Goal: Task Accomplishment & Management: Manage account settings

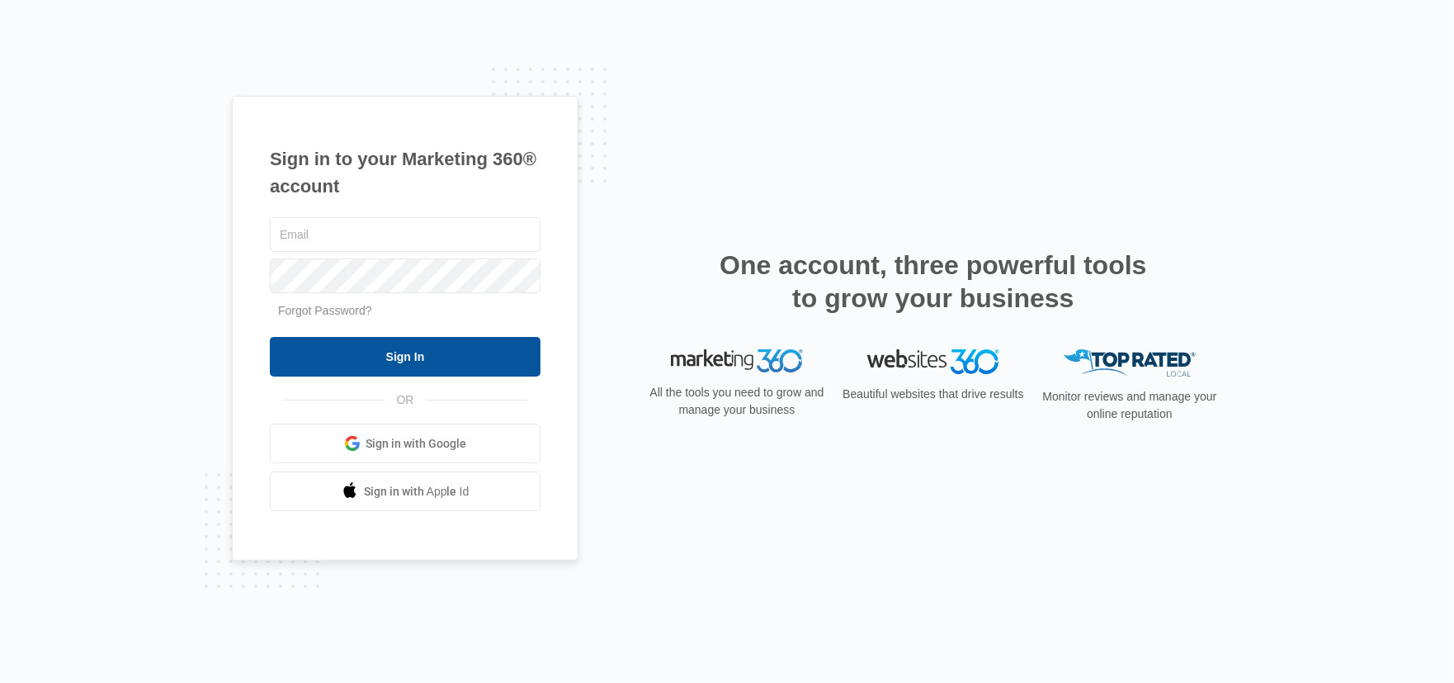
type input "[EMAIL_ADDRESS][DOMAIN_NAME]"
click at [368, 363] on input "Sign In" at bounding box center [405, 357] width 271 height 40
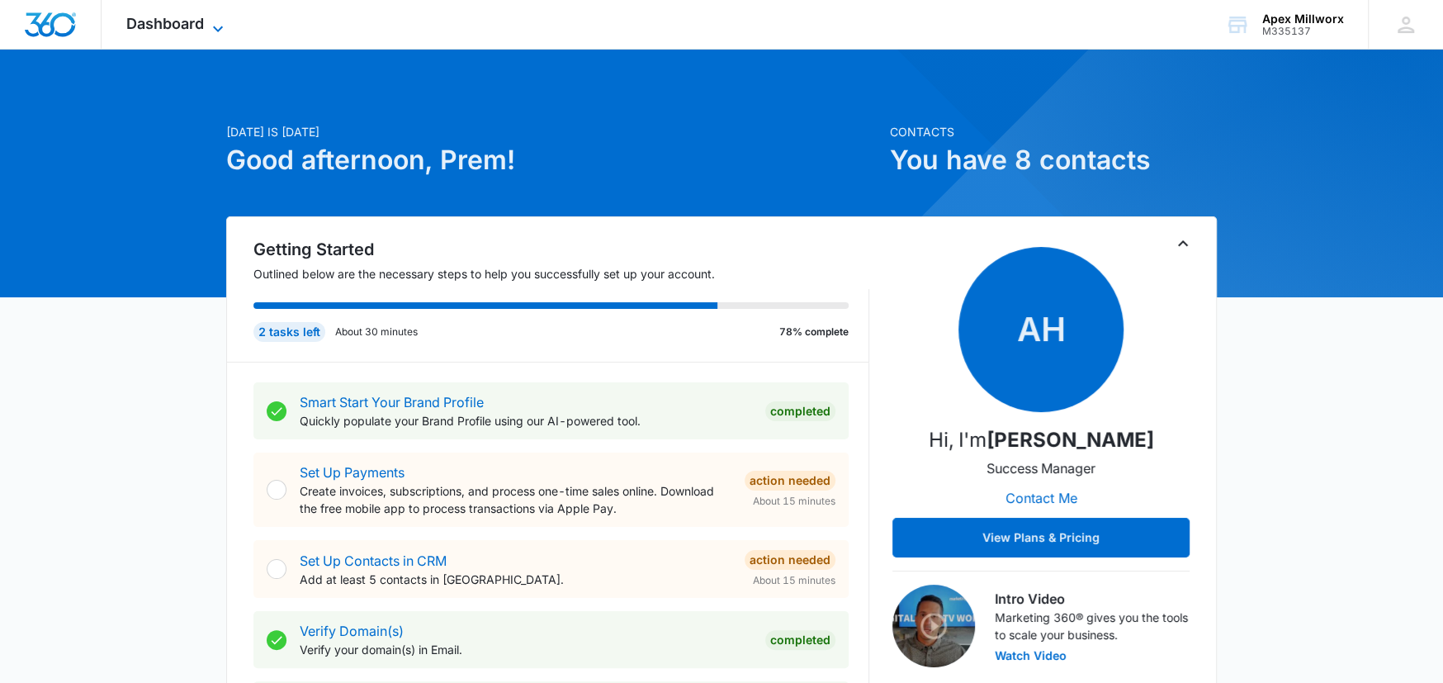
click at [187, 26] on span "Dashboard" at bounding box center [165, 23] width 78 height 17
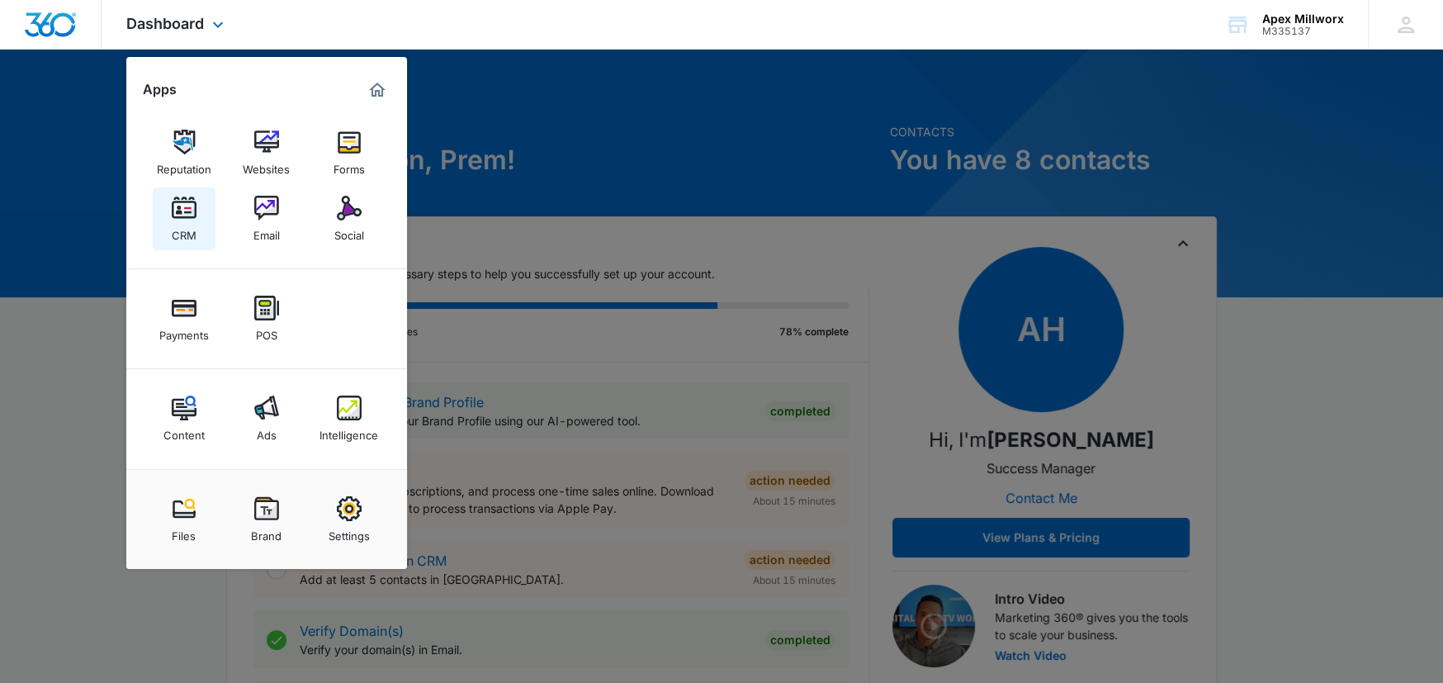
click at [177, 222] on div "CRM" at bounding box center [184, 230] width 25 height 21
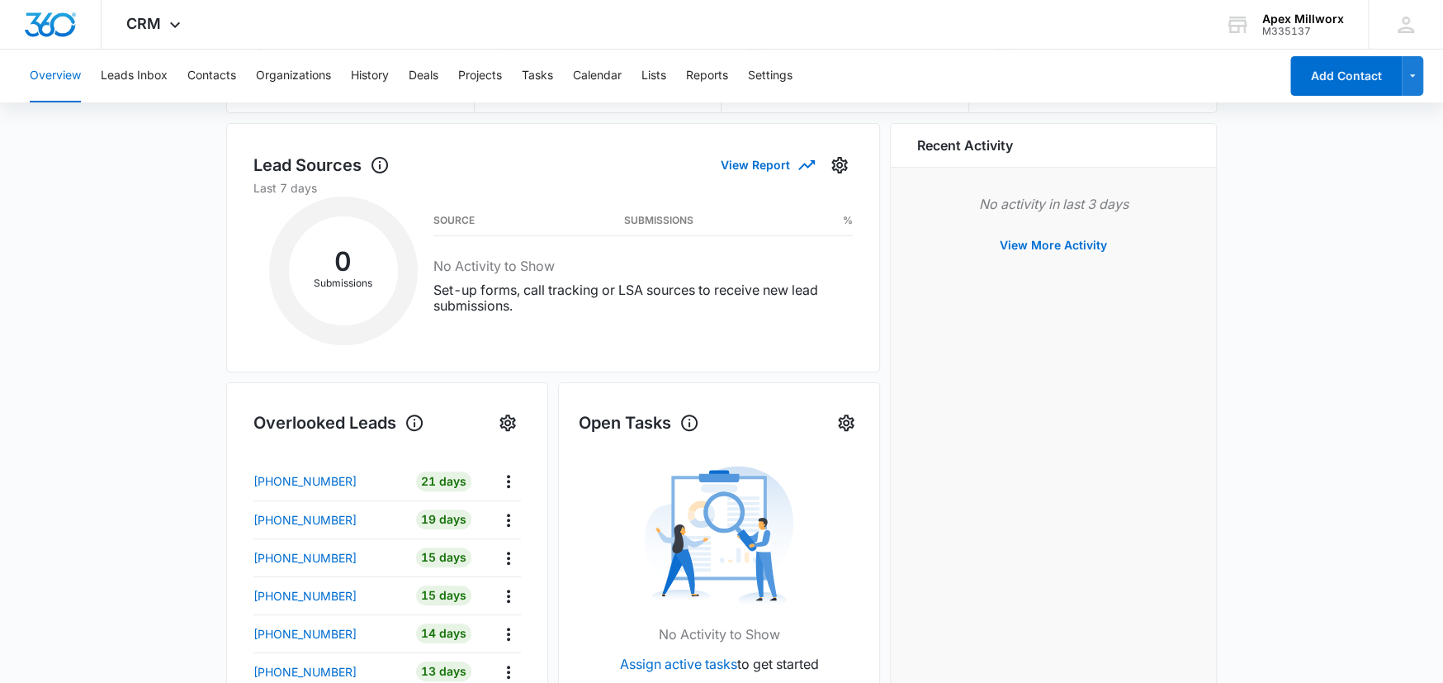
scroll to position [174, 0]
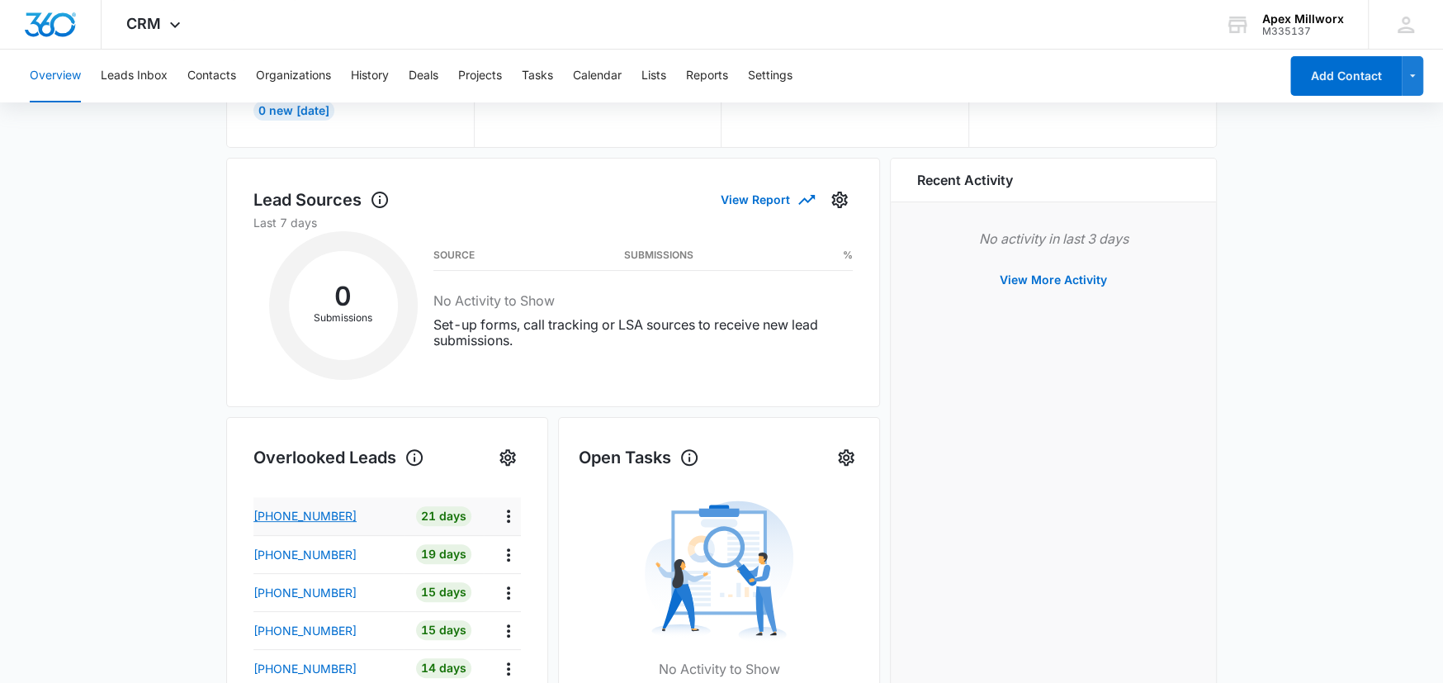
click at [312, 514] on p "[PHONE_NUMBER]" at bounding box center [304, 515] width 103 height 17
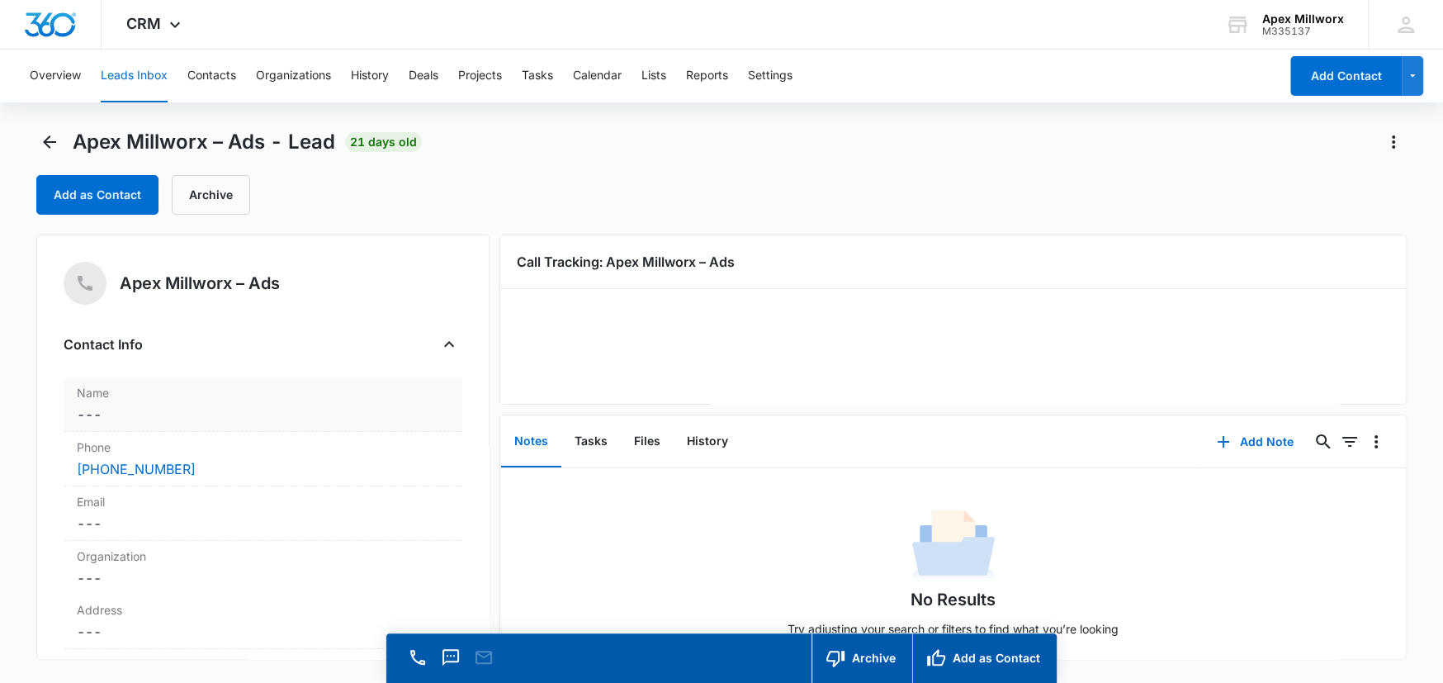
scroll to position [22, 0]
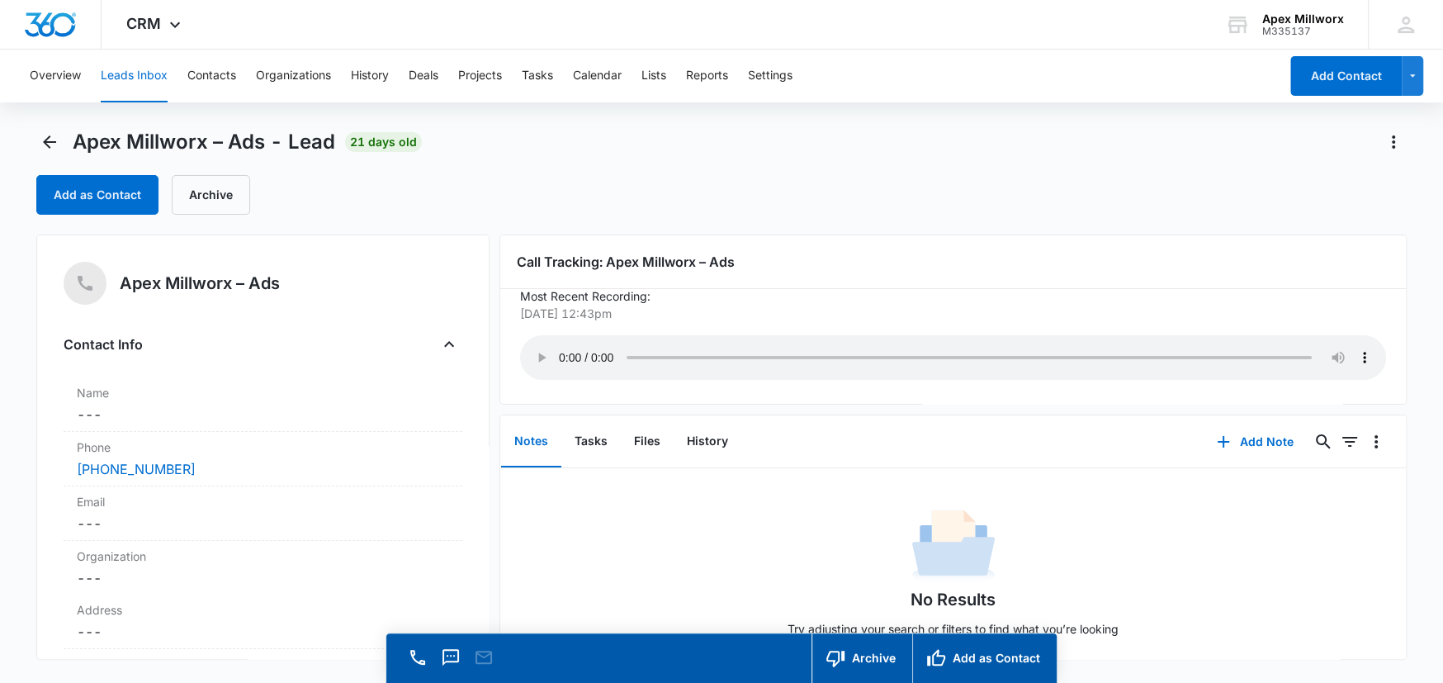
click at [32, 153] on main "Apex Millworx – Ads - Lead 21 days old Add as Contact Archive Apex Millworx – A…" at bounding box center [721, 429] width 1443 height 601
click at [54, 147] on icon "Back" at bounding box center [50, 142] width 20 height 20
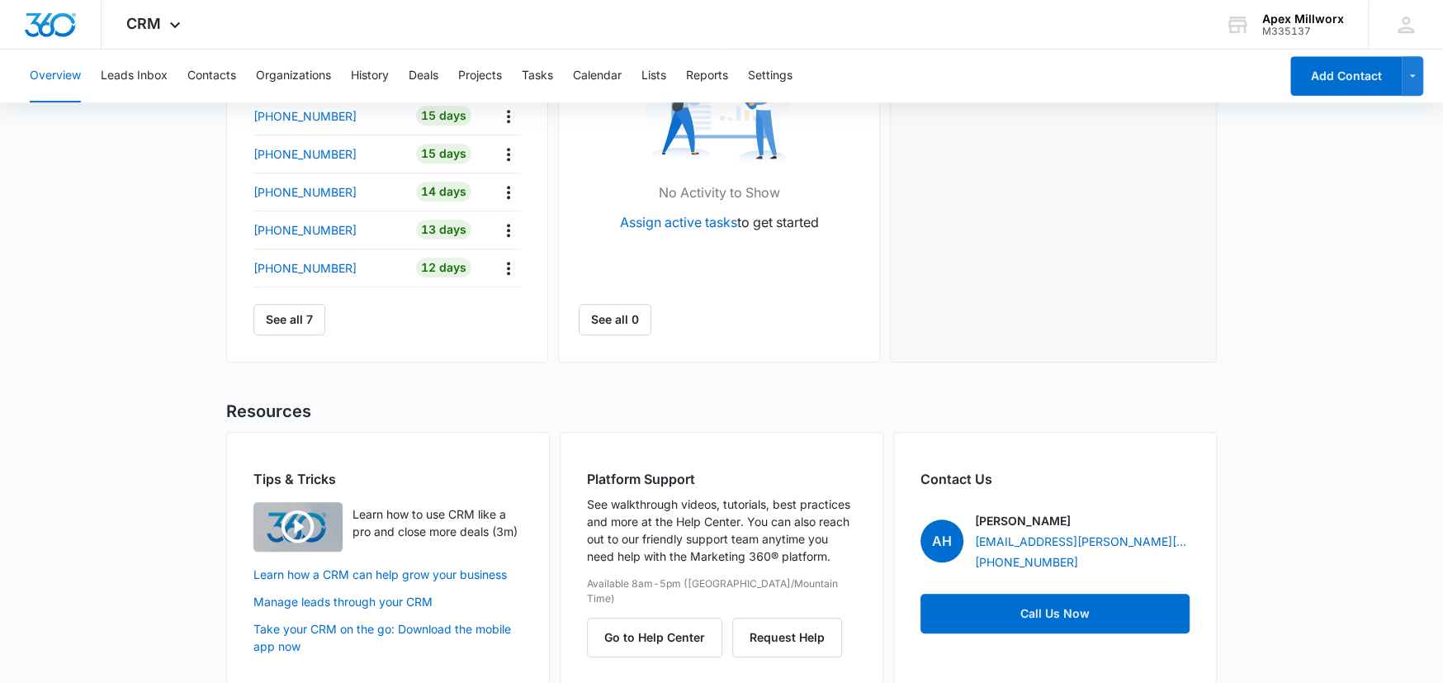
scroll to position [669, 0]
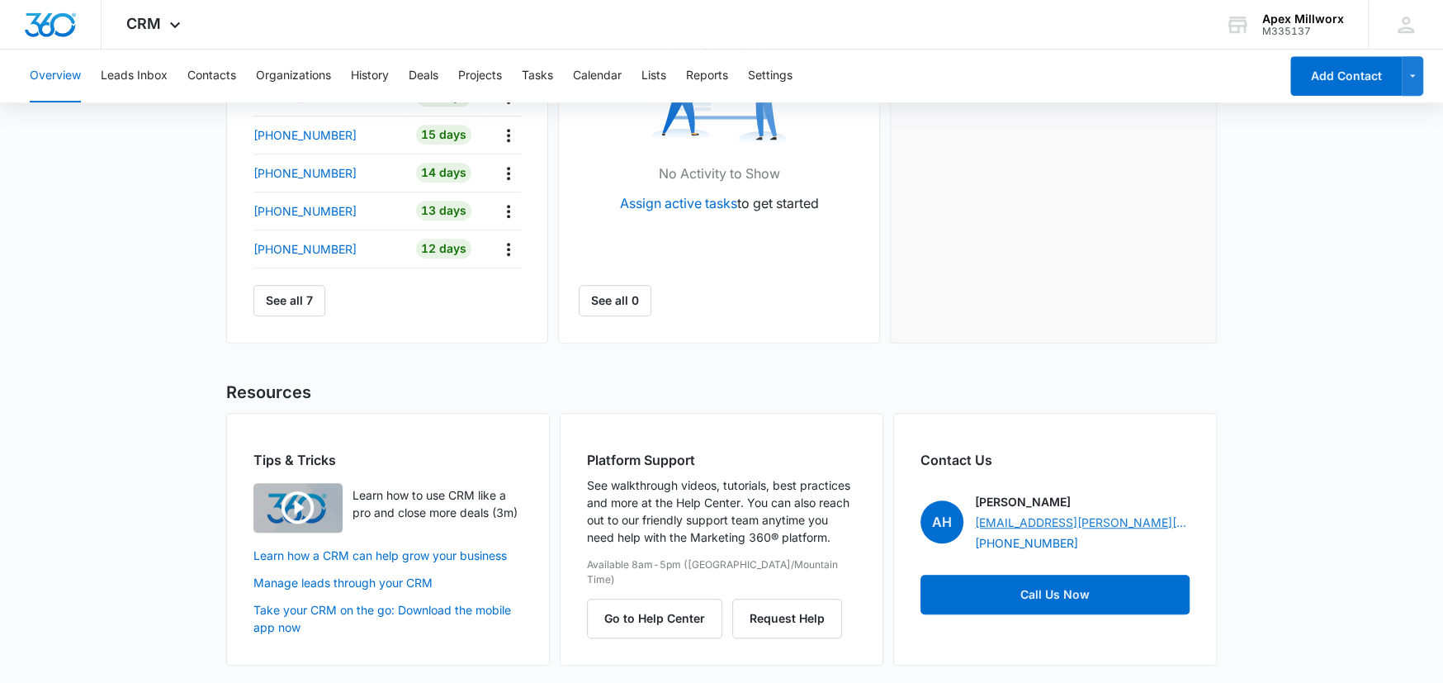
click at [1034, 514] on link "[EMAIL_ADDRESS][PERSON_NAME][DOMAIN_NAME]" at bounding box center [1082, 521] width 215 height 17
click at [110, 78] on button "Leads Inbox" at bounding box center [134, 76] width 67 height 53
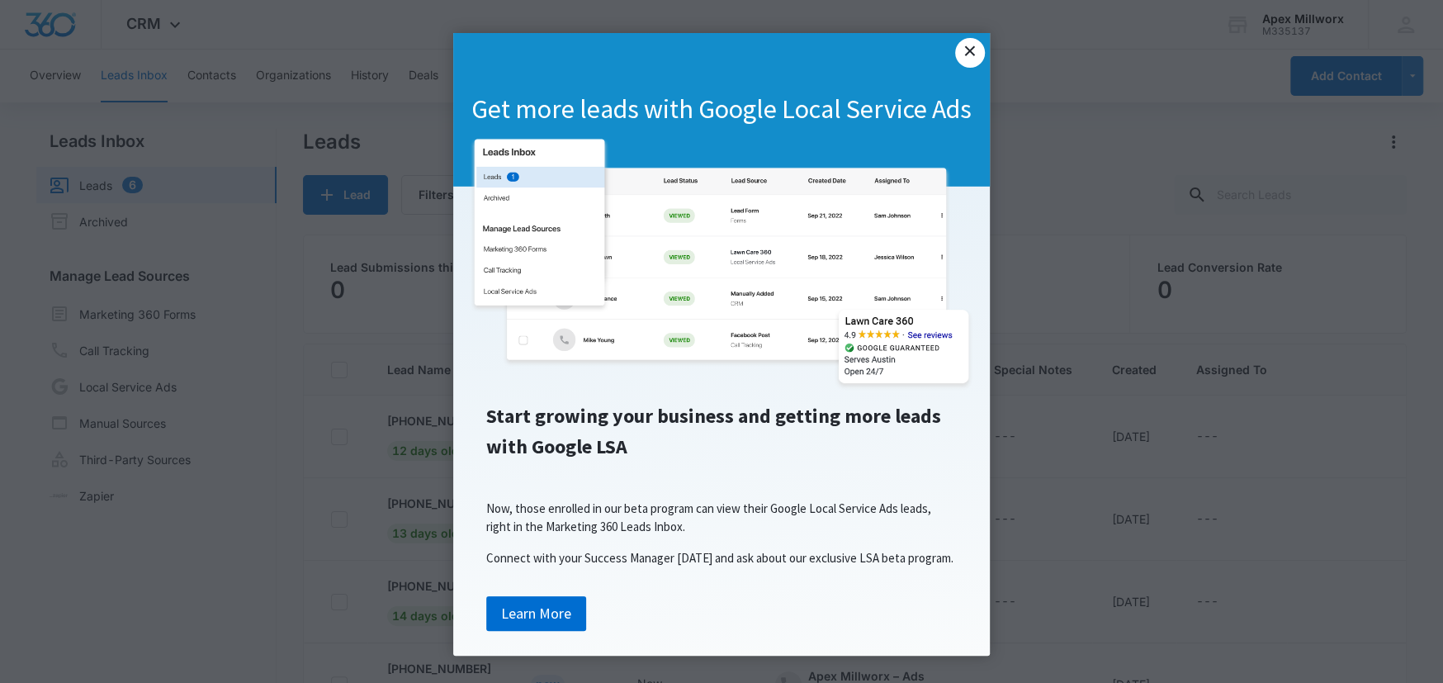
click at [969, 56] on link "×" at bounding box center [970, 53] width 30 height 30
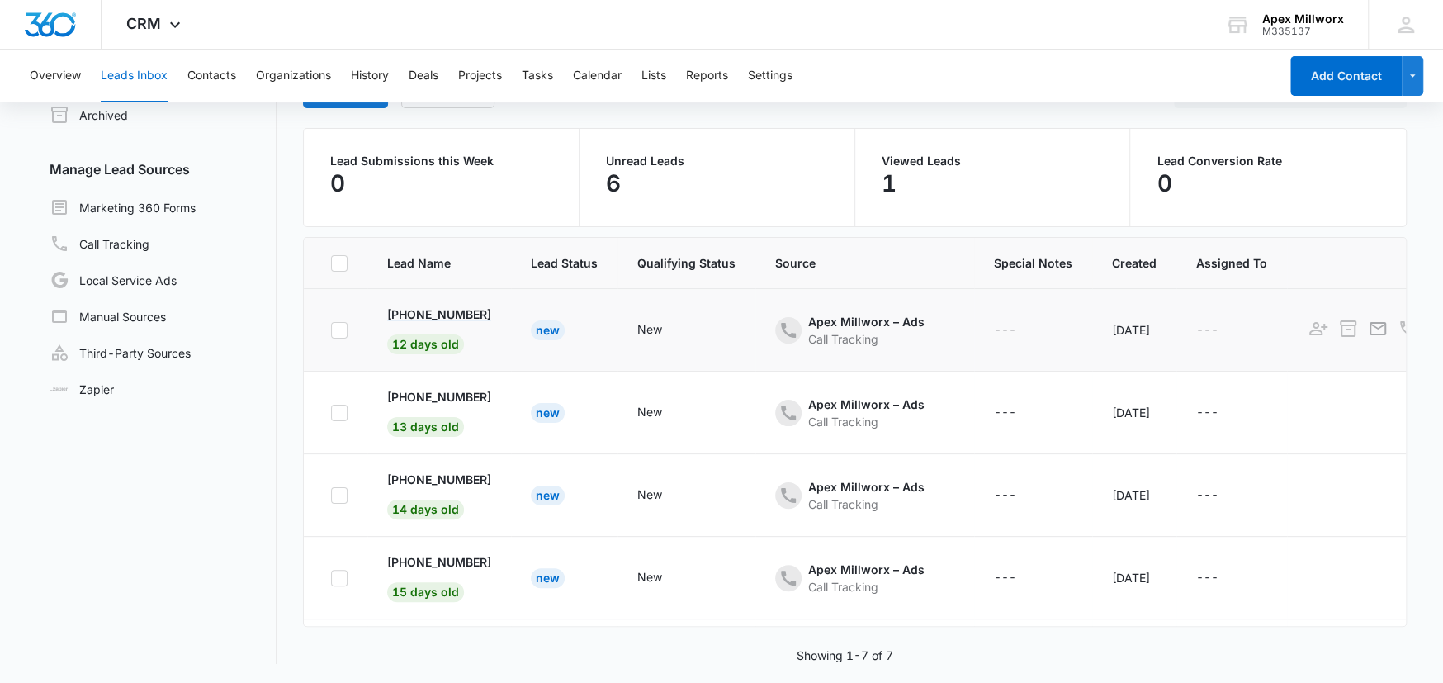
click at [421, 312] on p "[PHONE_NUMBER]" at bounding box center [439, 313] width 104 height 17
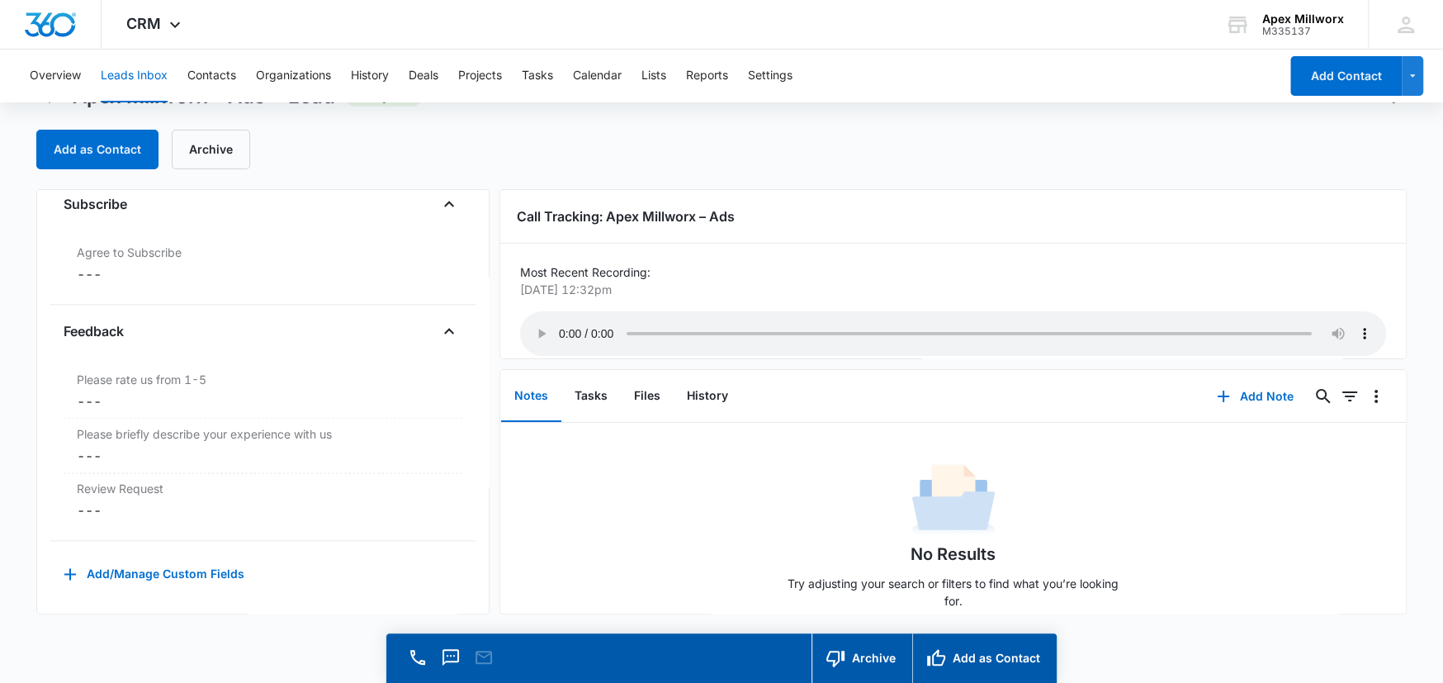
scroll to position [46, 0]
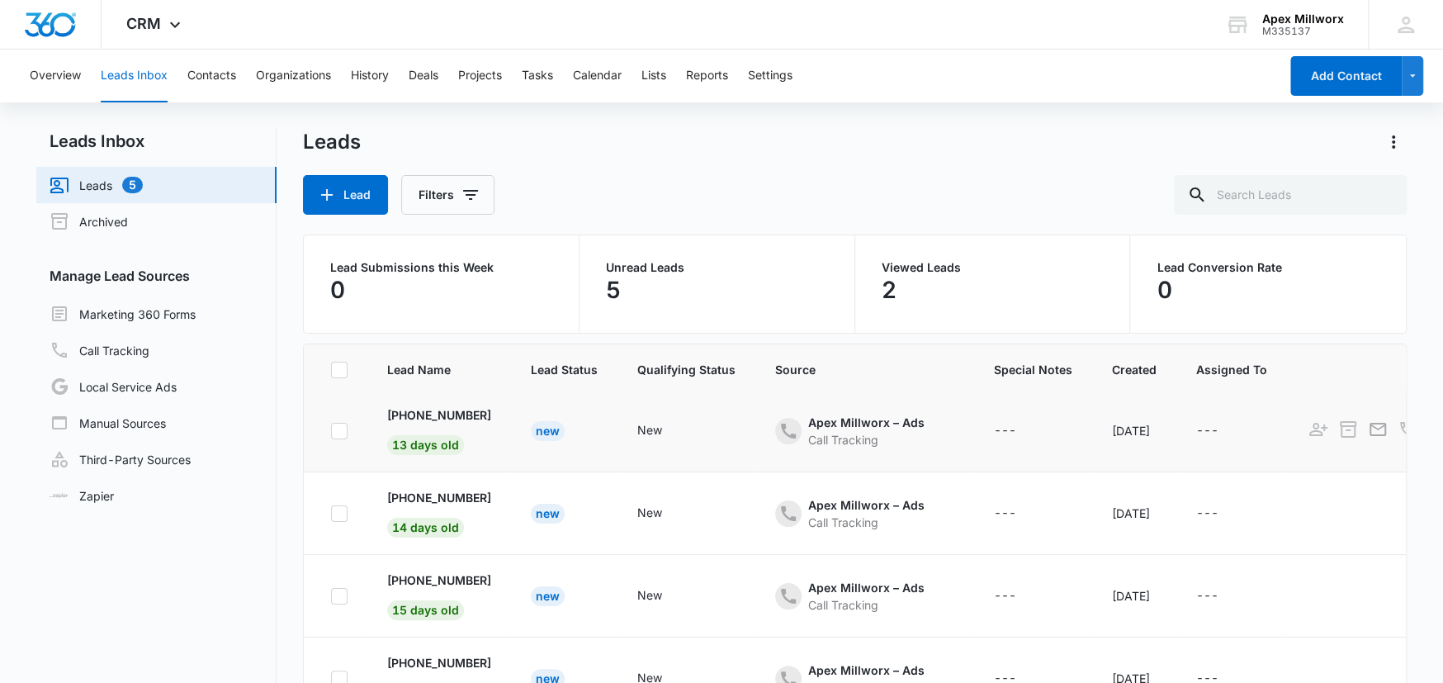
scroll to position [83, 0]
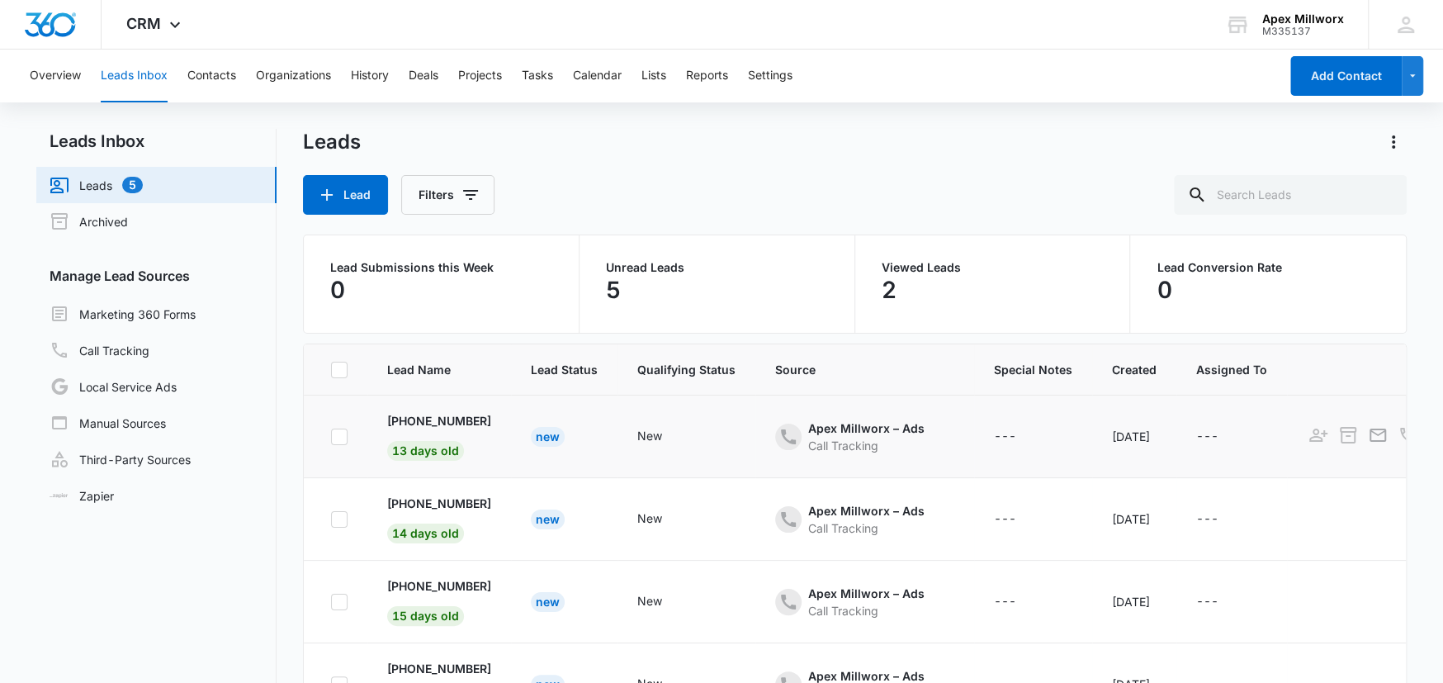
click at [446, 429] on td "[PHONE_NUMBER] 13 days old" at bounding box center [439, 436] width 144 height 83
click at [446, 423] on p "[PHONE_NUMBER]" at bounding box center [439, 420] width 104 height 17
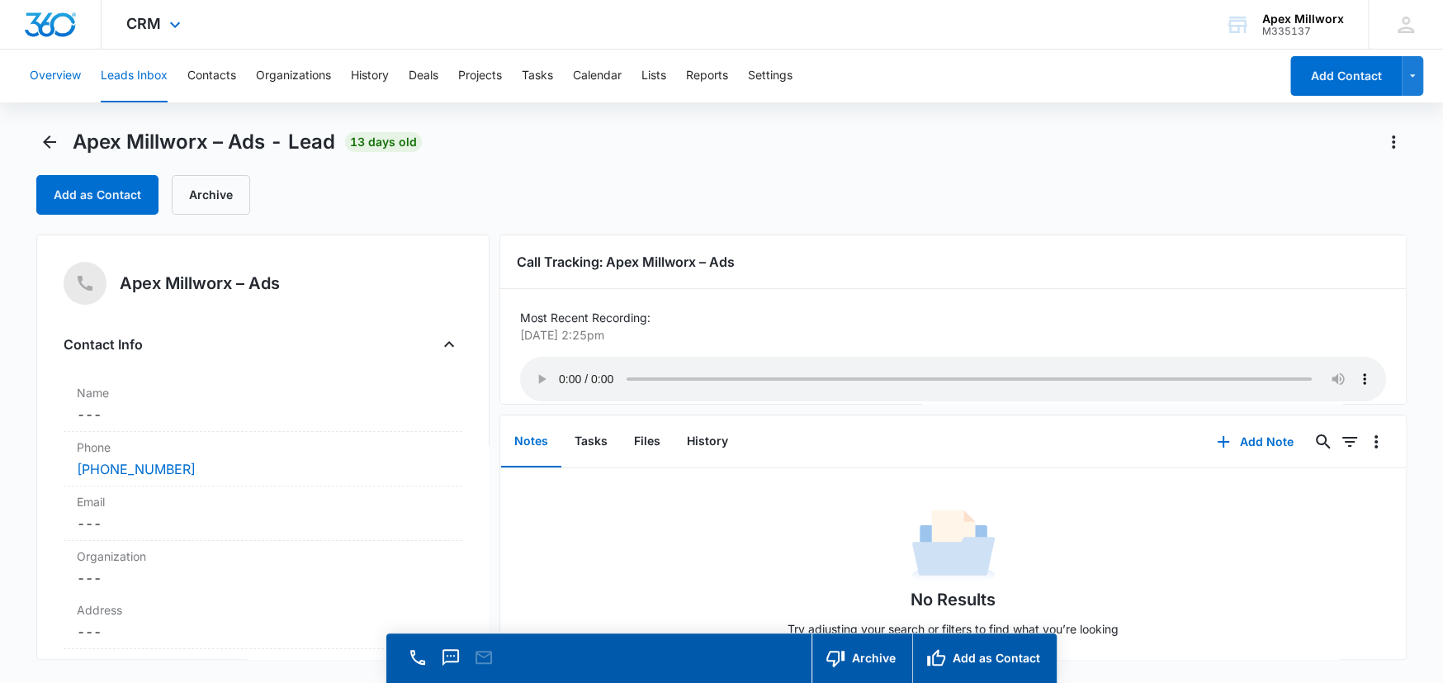
drag, startPoint x: 12, startPoint y: 26, endPoint x: 0, endPoint y: 10, distance: 20.1
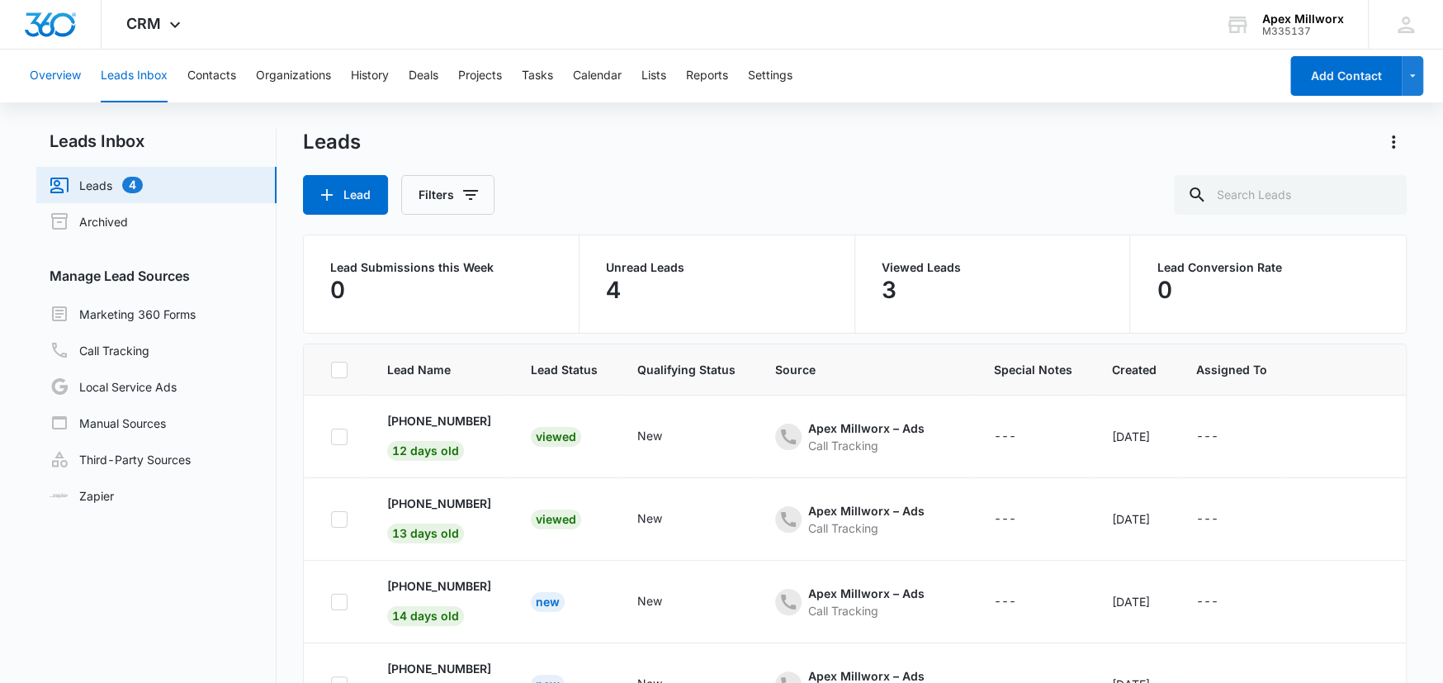
click at [68, 77] on button "Overview" at bounding box center [55, 76] width 51 height 53
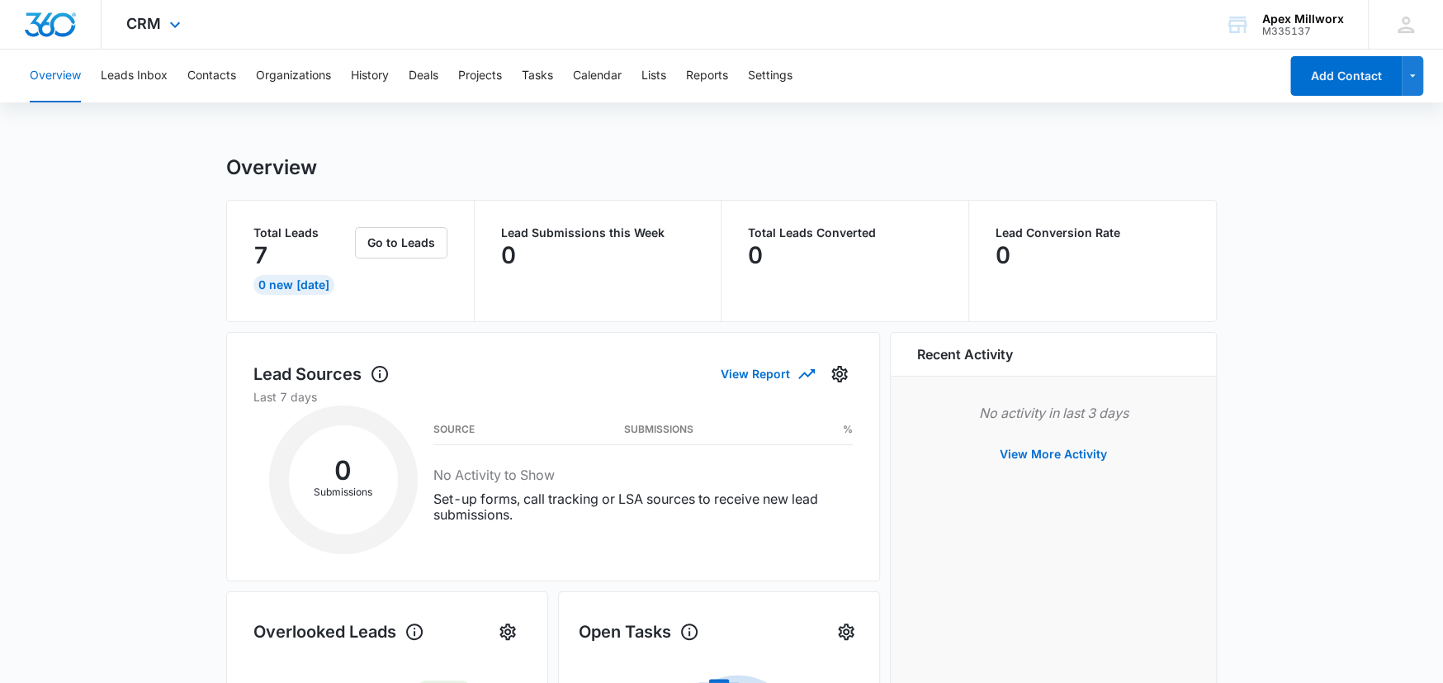
click at [53, 25] on img "Dashboard" at bounding box center [50, 24] width 53 height 25
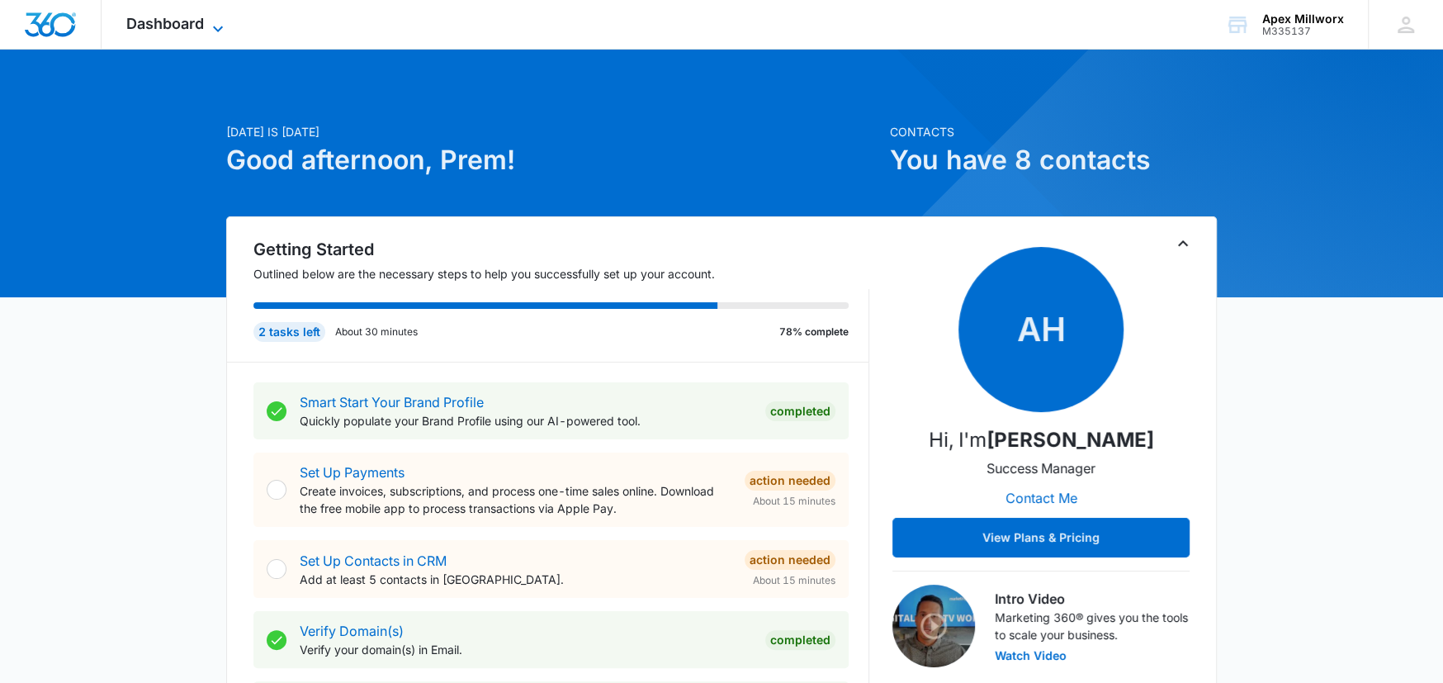
click at [158, 23] on span "Dashboard" at bounding box center [165, 23] width 78 height 17
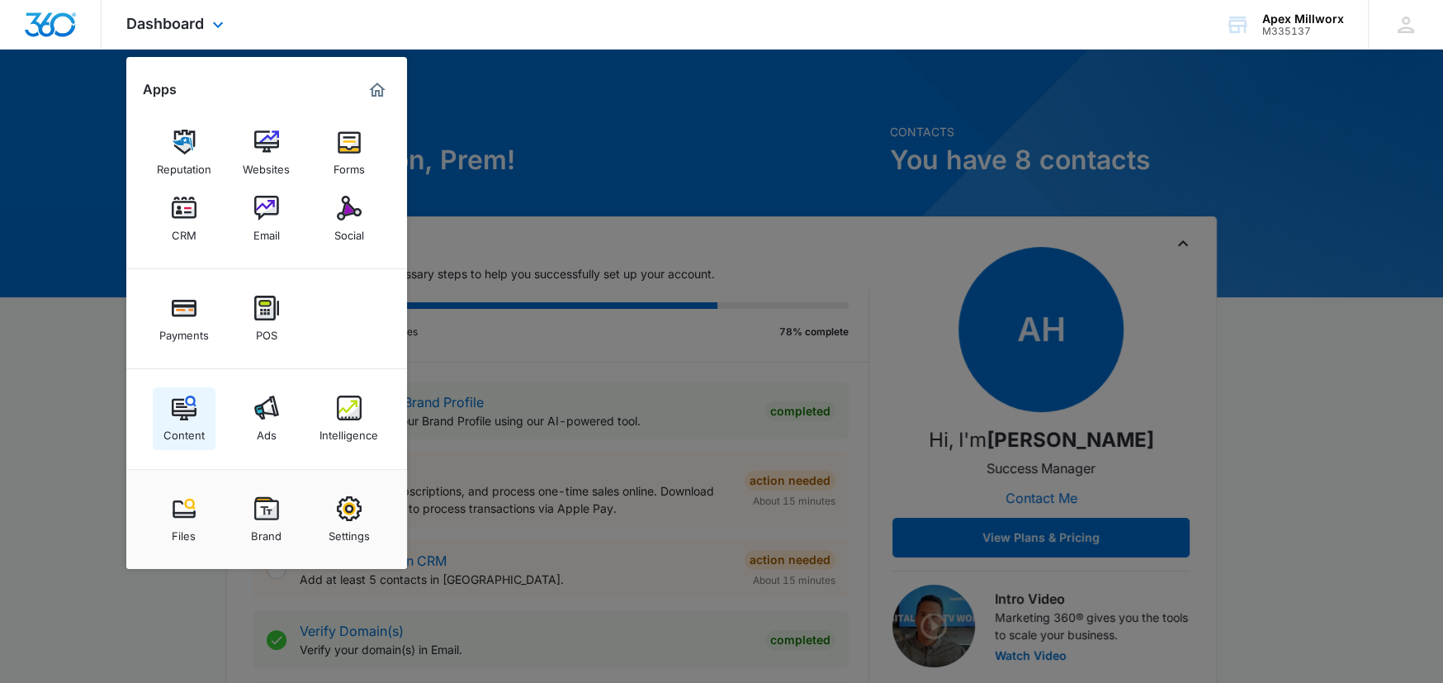
click at [197, 392] on link "Content" at bounding box center [184, 418] width 63 height 63
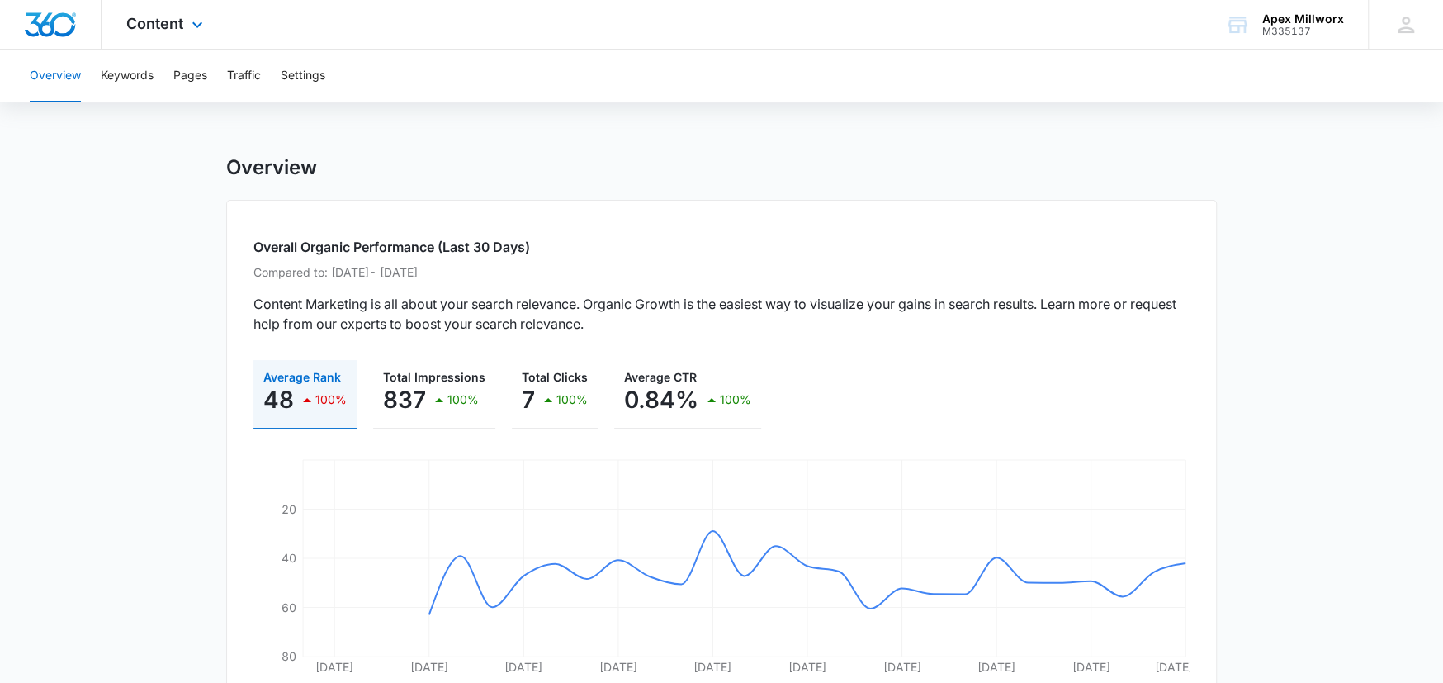
click at [68, 35] on img "Dashboard" at bounding box center [50, 24] width 53 height 25
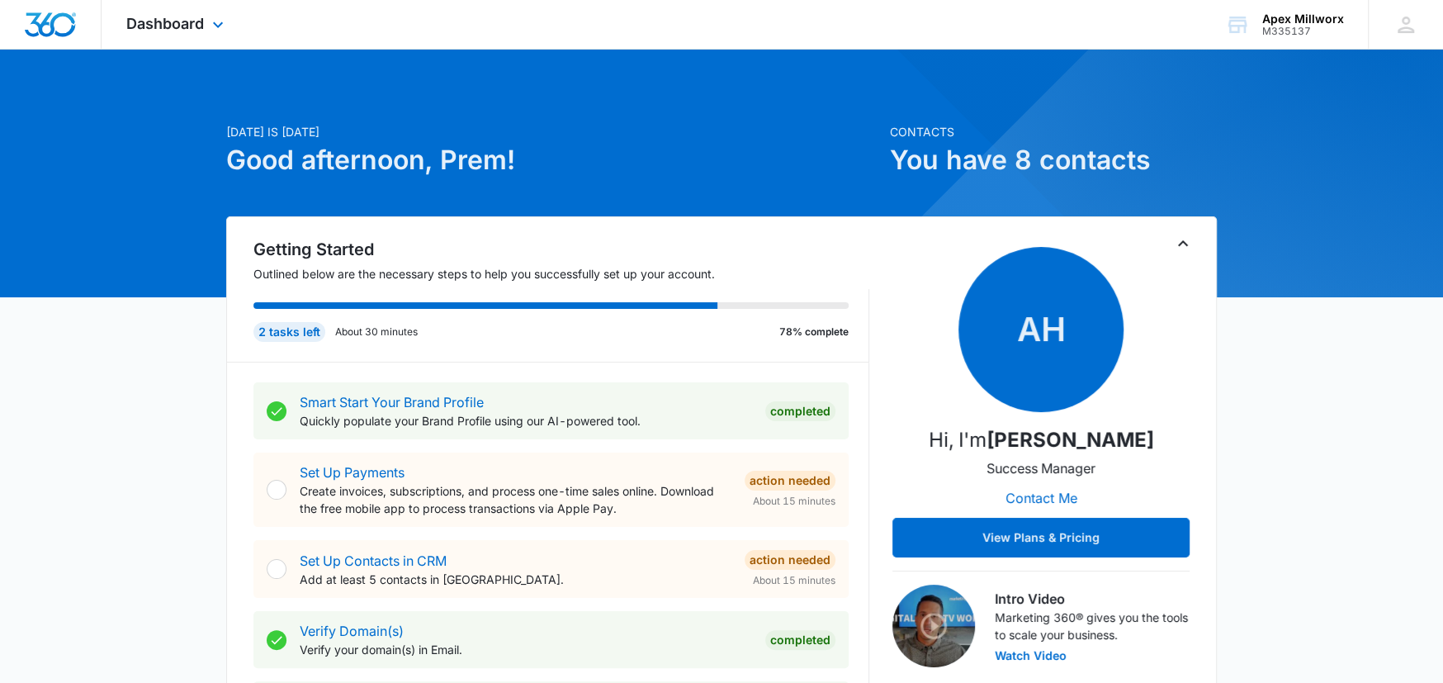
click at [146, 10] on div "Dashboard Apps Reputation Websites Forms CRM Email Social Payments POS Content …" at bounding box center [177, 24] width 151 height 49
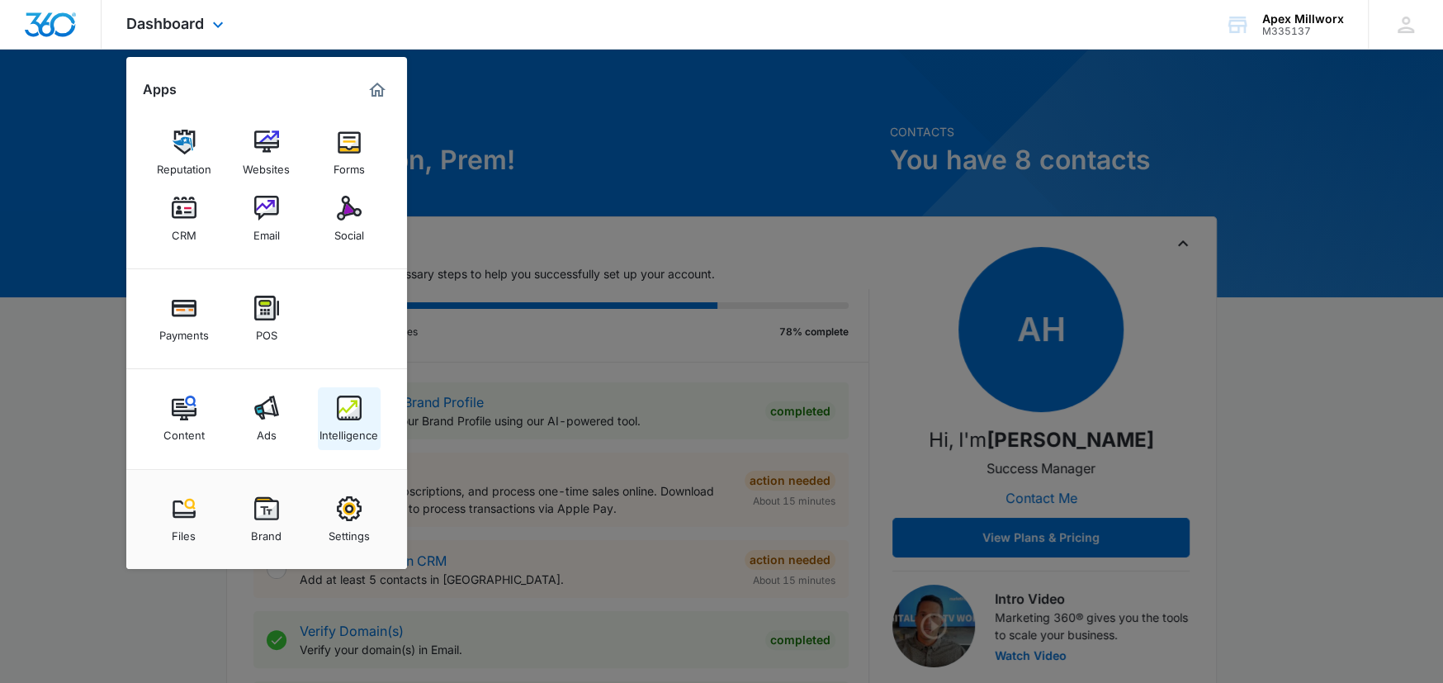
click at [367, 432] on div "Intelligence" at bounding box center [348, 430] width 59 height 21
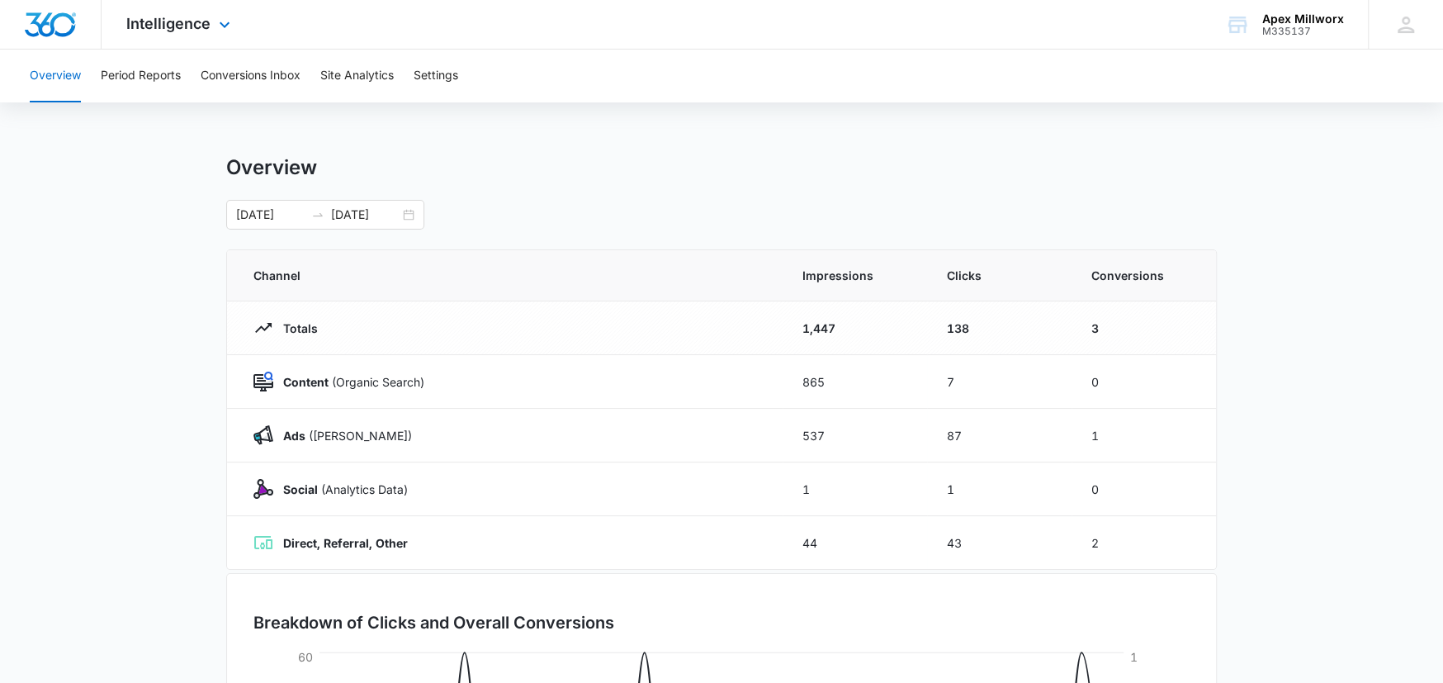
click at [69, 39] on div at bounding box center [51, 24] width 102 height 49
drag, startPoint x: 150, startPoint y: 30, endPoint x: 150, endPoint y: 47, distance: 17.3
click at [151, 30] on span "Intelligence" at bounding box center [168, 23] width 84 height 17
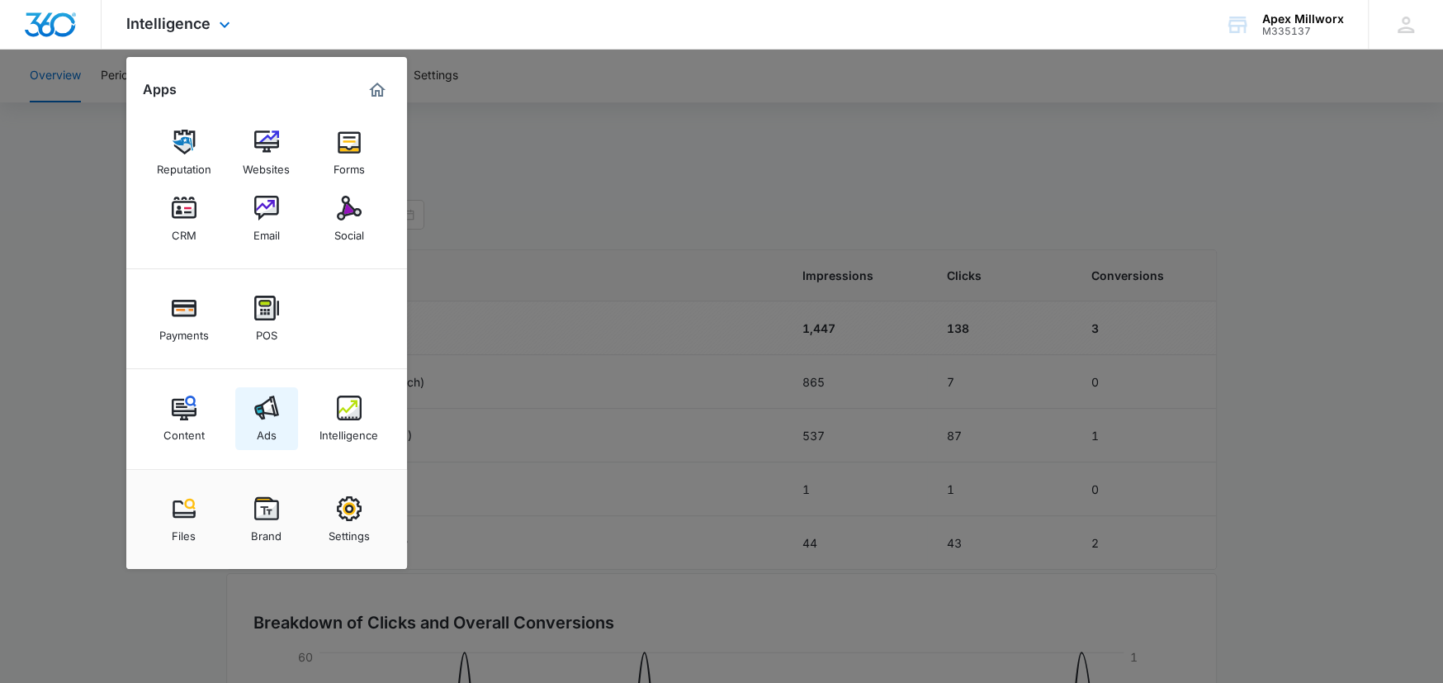
click at [249, 409] on link "Ads" at bounding box center [266, 418] width 63 height 63
